Goal: Participate in discussion: Engage in conversation with other users on a specific topic

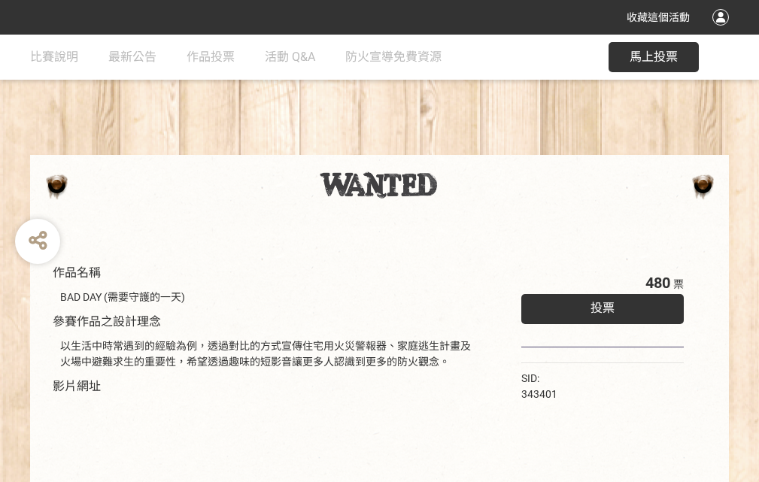
click at [723, 32] on div "收藏這個活動" at bounding box center [379, 17] width 759 height 35
click at [470, 148] on div "作品名稱 BAD DAY (需要守護的一天) 參賽作品之設計理念 以生活中時常遇到的經驗為例，透過對比的方式宣傳住宅用火災警報器、家庭逃生計畫及火場中避難求生…" at bounding box center [379, 351] width 759 height 633
click at [599, 305] on span "投票" at bounding box center [603, 308] width 24 height 14
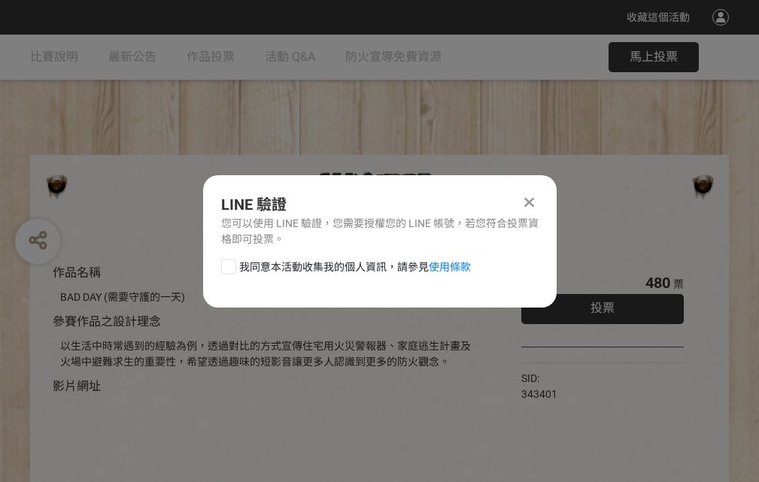
click at [227, 264] on div at bounding box center [228, 267] width 15 height 15
checkbox input "true"
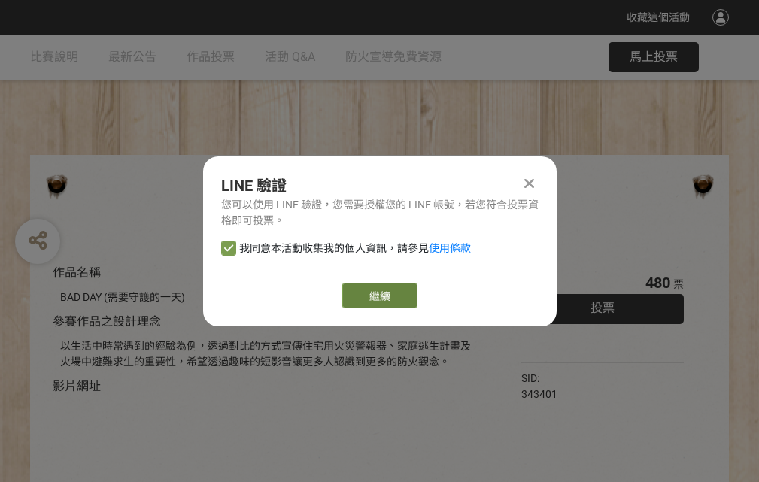
click at [378, 296] on link "繼續" at bounding box center [379, 296] width 75 height 26
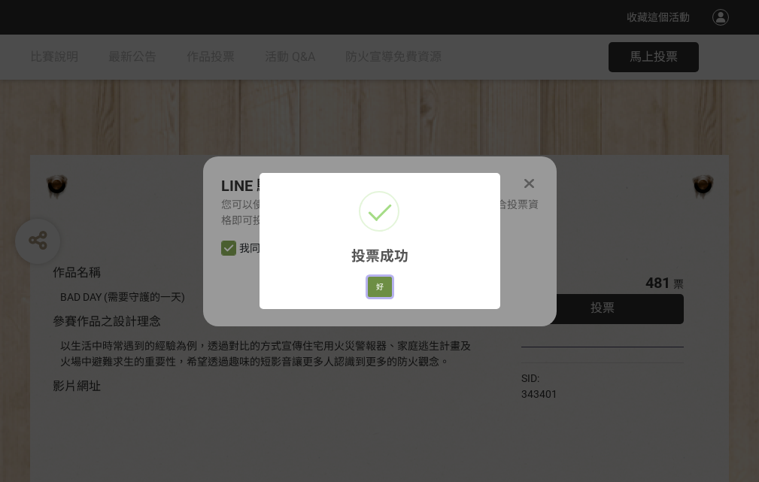
click at [375, 284] on button "好" at bounding box center [380, 287] width 24 height 21
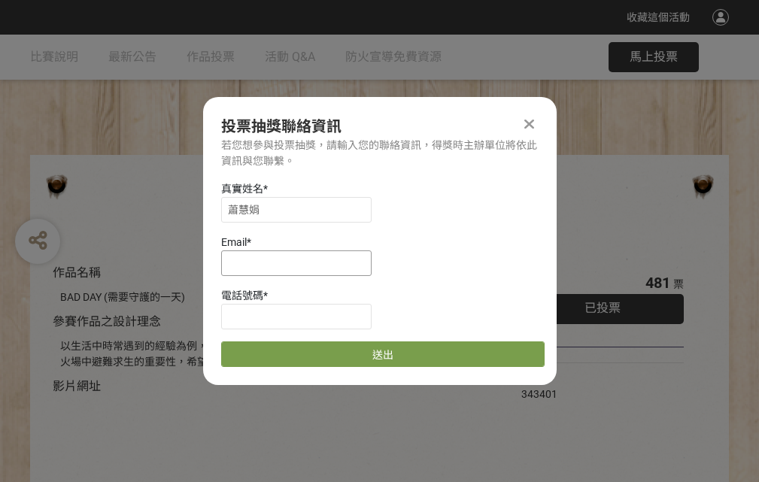
click at [301, 263] on input at bounding box center [296, 264] width 150 height 26
type input "[EMAIL_ADDRESS][DOMAIN_NAME]"
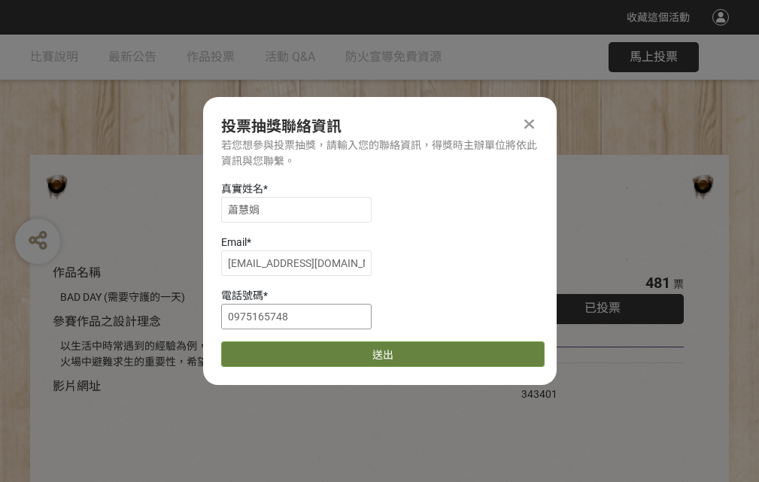
type input "0975165748"
click at [264, 349] on button "送出" at bounding box center [383, 355] width 324 height 26
